Goal: Check status: Check status

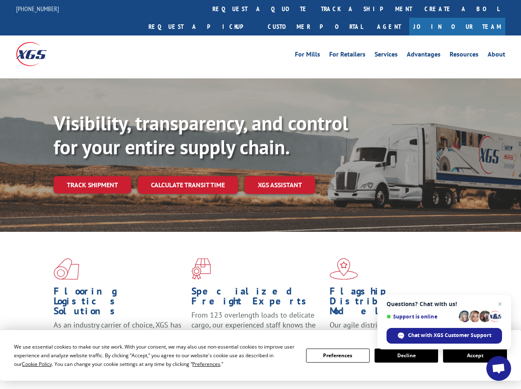
click at [260, 194] on div "Visibility, transparency, and control for your entire supply chain. Track shipm…" at bounding box center [287, 168] width 467 height 115
click at [29, 364] on span "Cookie Policy" at bounding box center [37, 363] width 30 height 7
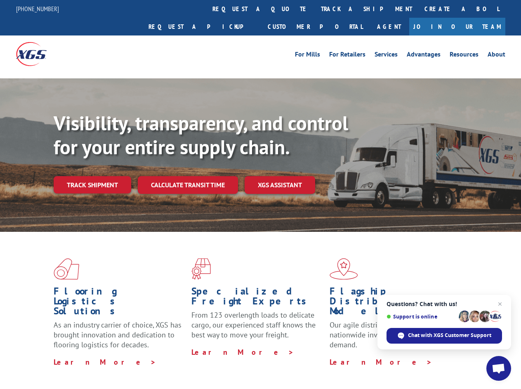
click at [198, 364] on div "Flooring Logistics Solutions As an industry carrier of choice, XGS has brought …" at bounding box center [260, 315] width 521 height 166
click at [338, 355] on div "Flooring Logistics Solutions As an industry carrier of choice, XGS has brought …" at bounding box center [260, 312] width 521 height 161
click at [406, 355] on div "Flooring Logistics Solutions As an industry carrier of choice, XGS has brought …" at bounding box center [260, 312] width 521 height 161
click at [475, 355] on div "Flooring Logistics Solutions As an industry carrier of choice, XGS has brought …" at bounding box center [260, 312] width 521 height 161
click at [260, 194] on div "Visibility, transparency, and control for your entire supply chain. Track shipm…" at bounding box center [287, 168] width 467 height 115
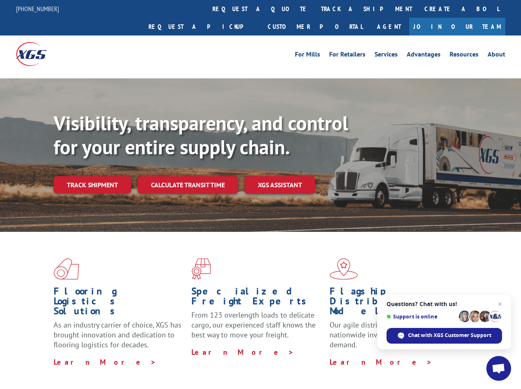
click at [315, 9] on link "track a shipment" at bounding box center [367, 9] width 104 height 18
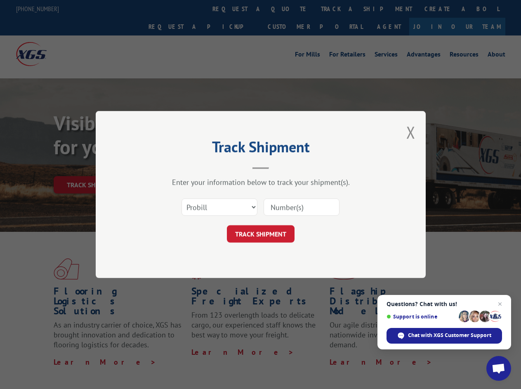
click at [288, 9] on div "Track Shipment Enter your information below to track your shipment(s). Select c…" at bounding box center [260, 194] width 521 height 389
click at [339, 9] on div "Track Shipment Enter your information below to track your shipment(s). Select c…" at bounding box center [260, 194] width 521 height 389
